Goal: Transaction & Acquisition: Purchase product/service

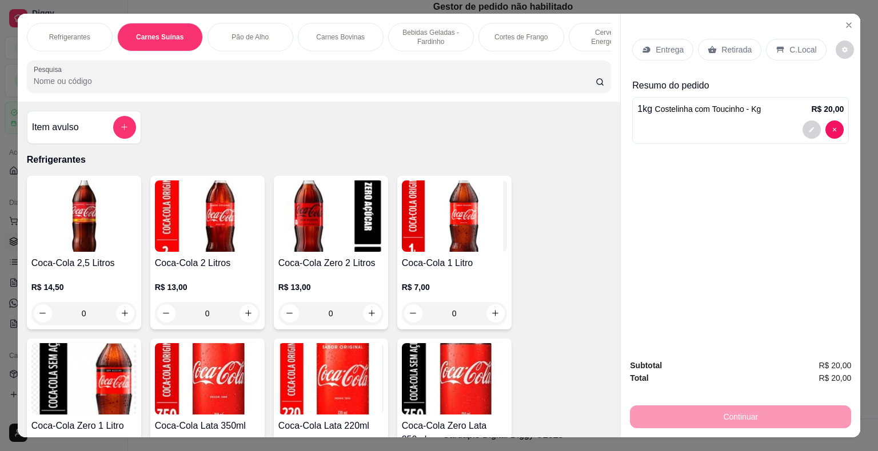
scroll to position [1241, 0]
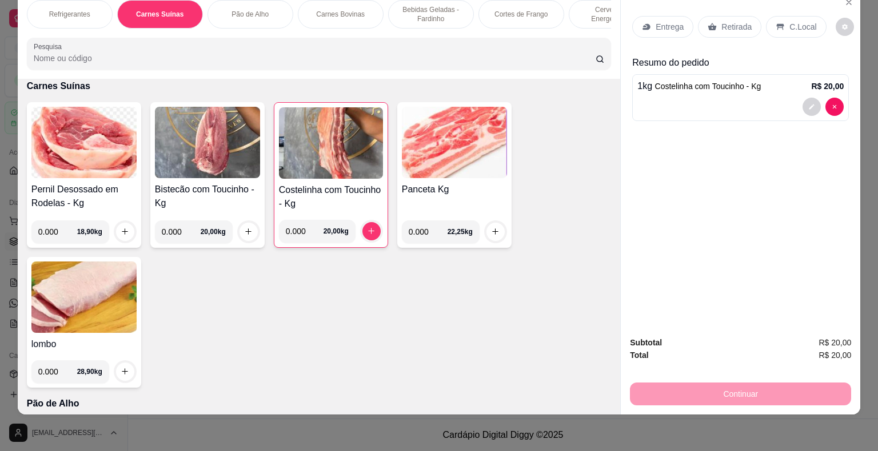
click at [663, 21] on p "Entrega" at bounding box center [669, 26] width 28 height 11
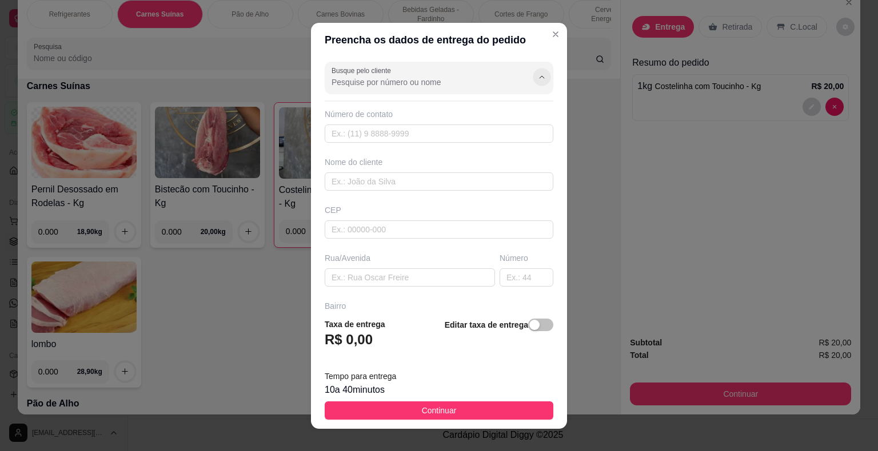
click at [533, 73] on button "Show suggestions" at bounding box center [542, 77] width 18 height 18
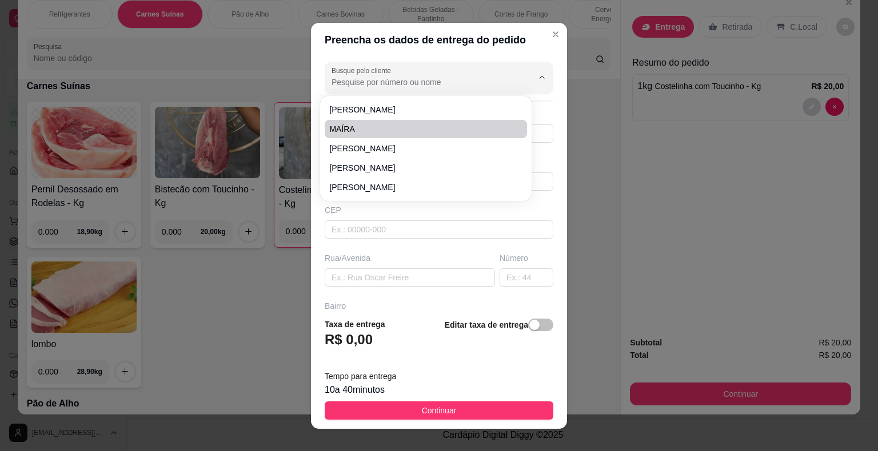
click at [382, 128] on span "MAÍRA" at bounding box center [420, 128] width 182 height 11
type input "MAÍRA"
type input "74988729756"
type input "MAÍRA"
type input "44930000"
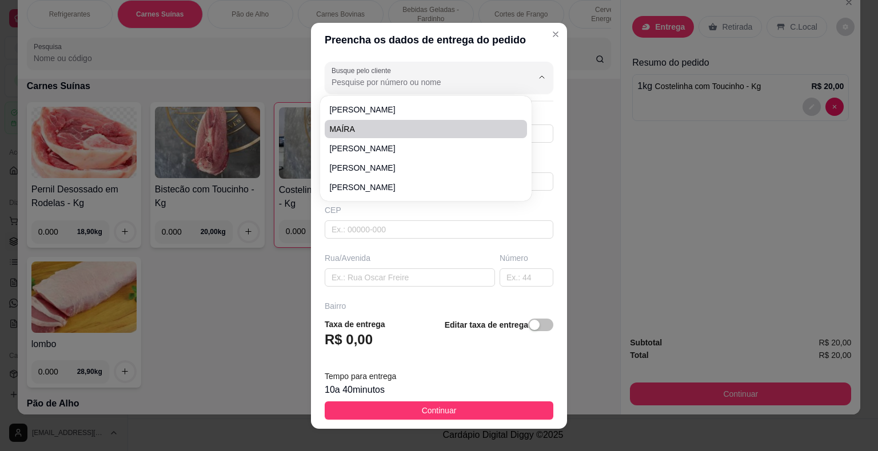
type input "CASA DE NEIDINHA"
type input "Presidente [PERSON_NAME]"
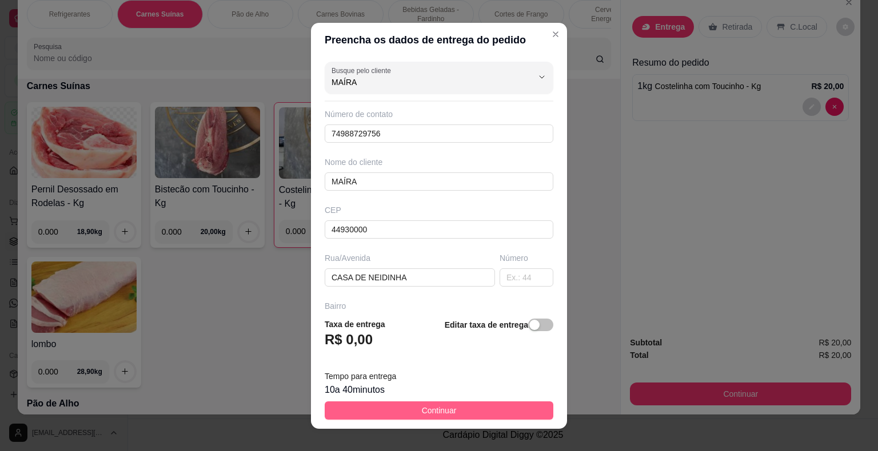
click at [457, 413] on button "Continuar" at bounding box center [439, 411] width 229 height 18
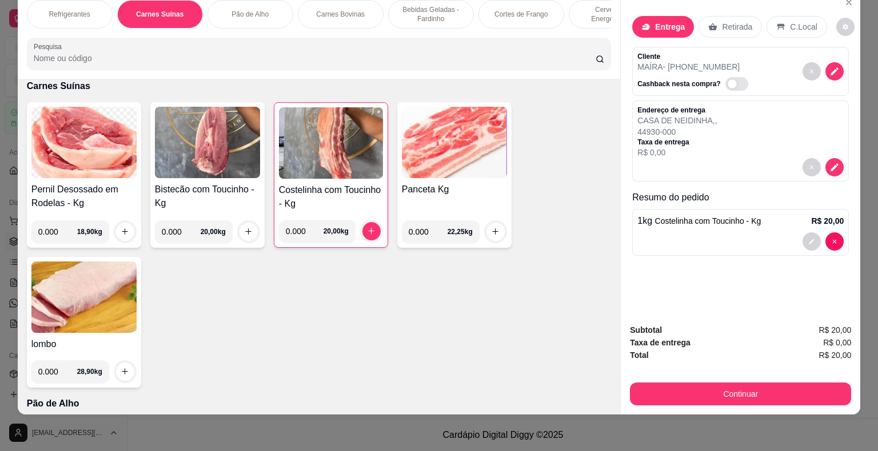
click at [457, 413] on div "Refrigerantes Carnes Suínas Pão de Alho Carnes Bovinas Bebidas Geladas - Fardin…" at bounding box center [439, 225] width 878 height 451
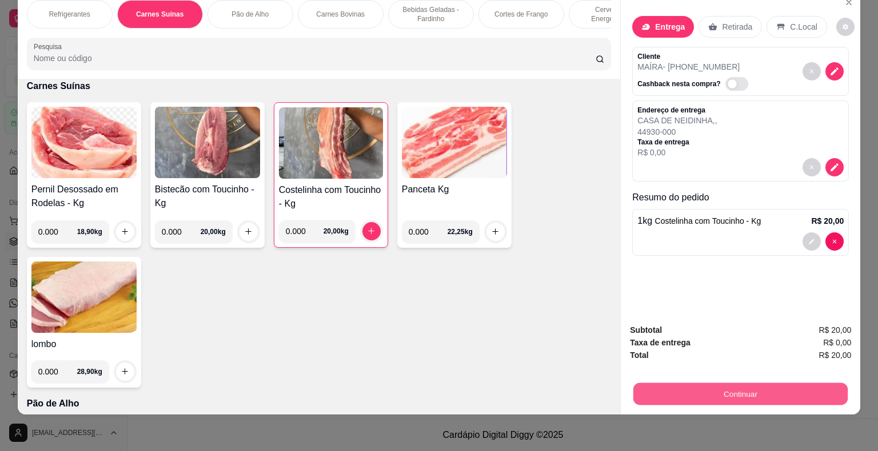
click at [683, 384] on button "Continuar" at bounding box center [740, 394] width 214 height 22
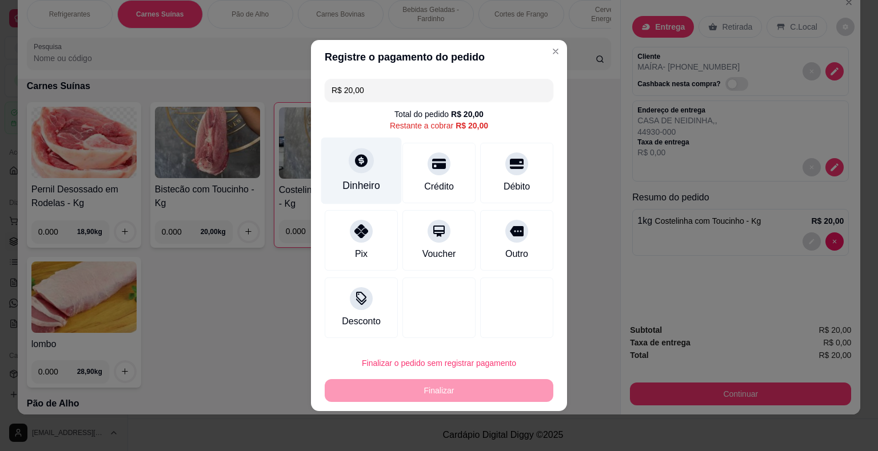
click at [357, 177] on div "Dinheiro" at bounding box center [361, 171] width 81 height 67
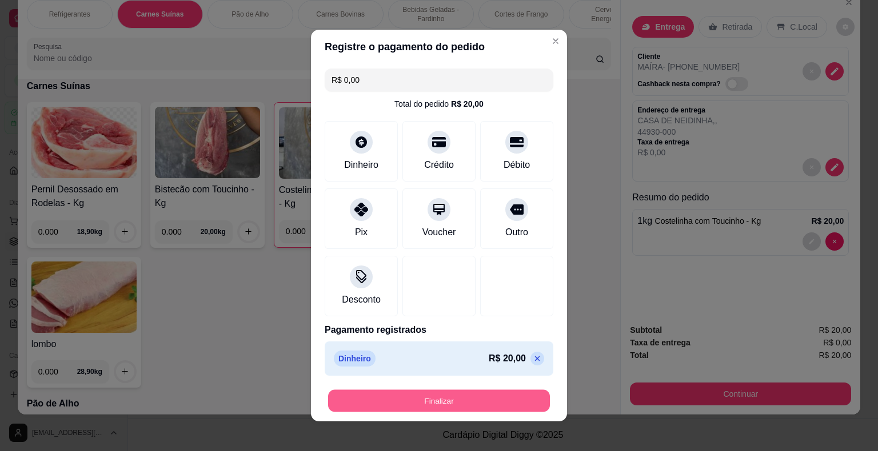
click at [445, 401] on button "Finalizar" at bounding box center [439, 401] width 222 height 22
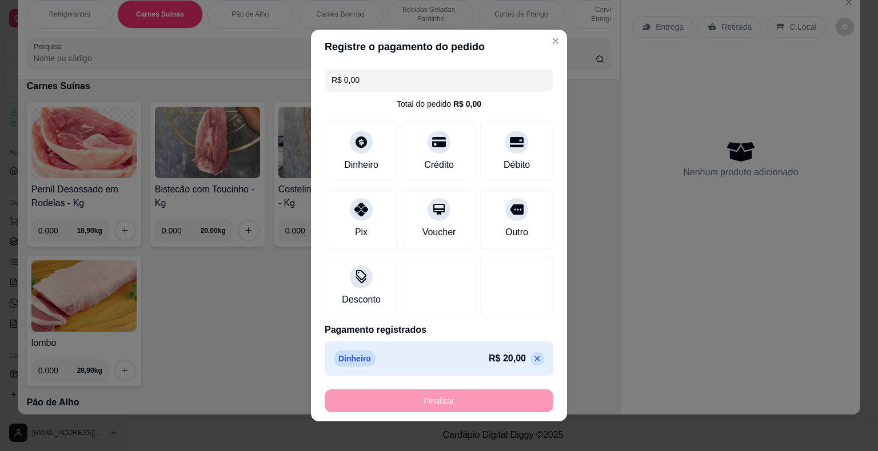
type input "-R$ 20,00"
